Goal: Navigation & Orientation: Find specific page/section

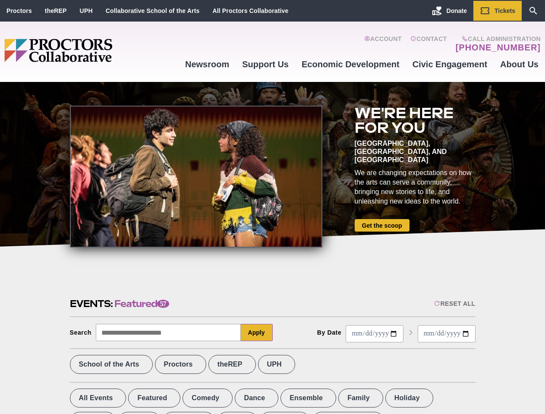
click at [272, 207] on div at bounding box center [196, 177] width 252 height 142
click at [454, 304] on div "Reset All" at bounding box center [454, 303] width 41 height 7
click at [257, 333] on button "Apply" at bounding box center [257, 332] width 32 height 17
